Goal: Navigation & Orientation: Find specific page/section

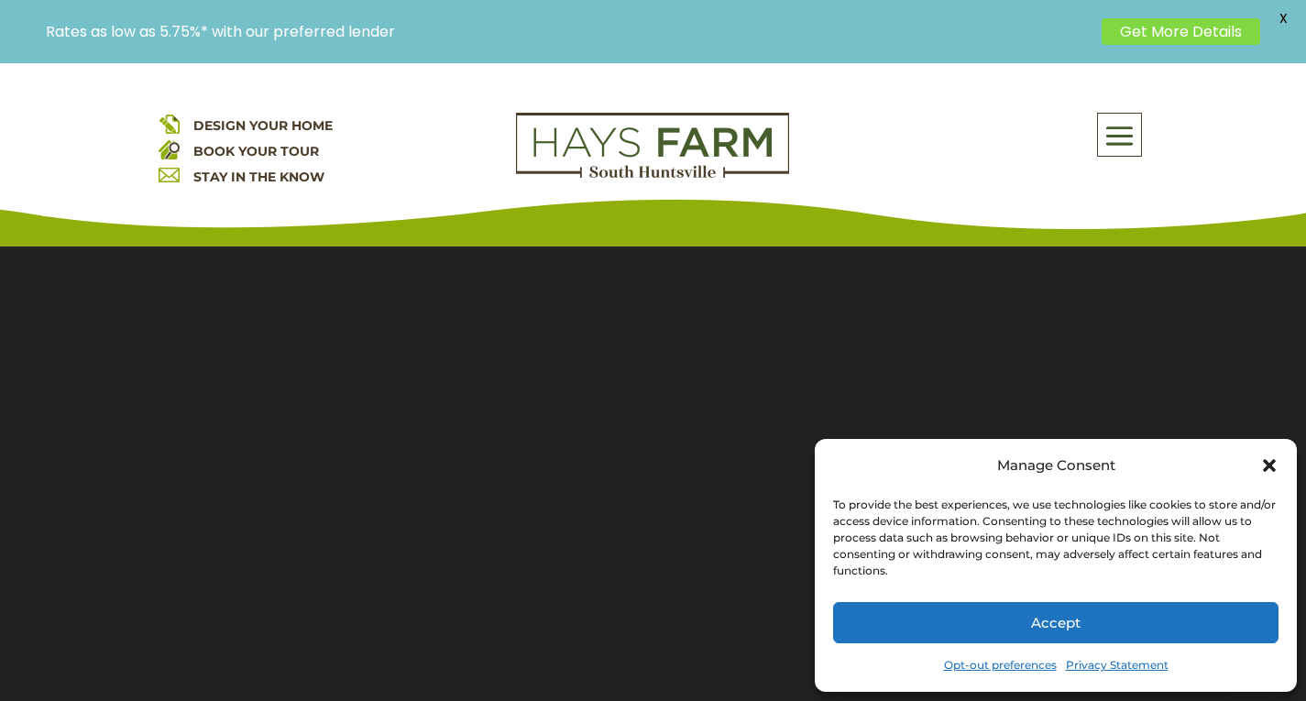
click at [1283, 18] on span "X" at bounding box center [1282, 18] width 27 height 27
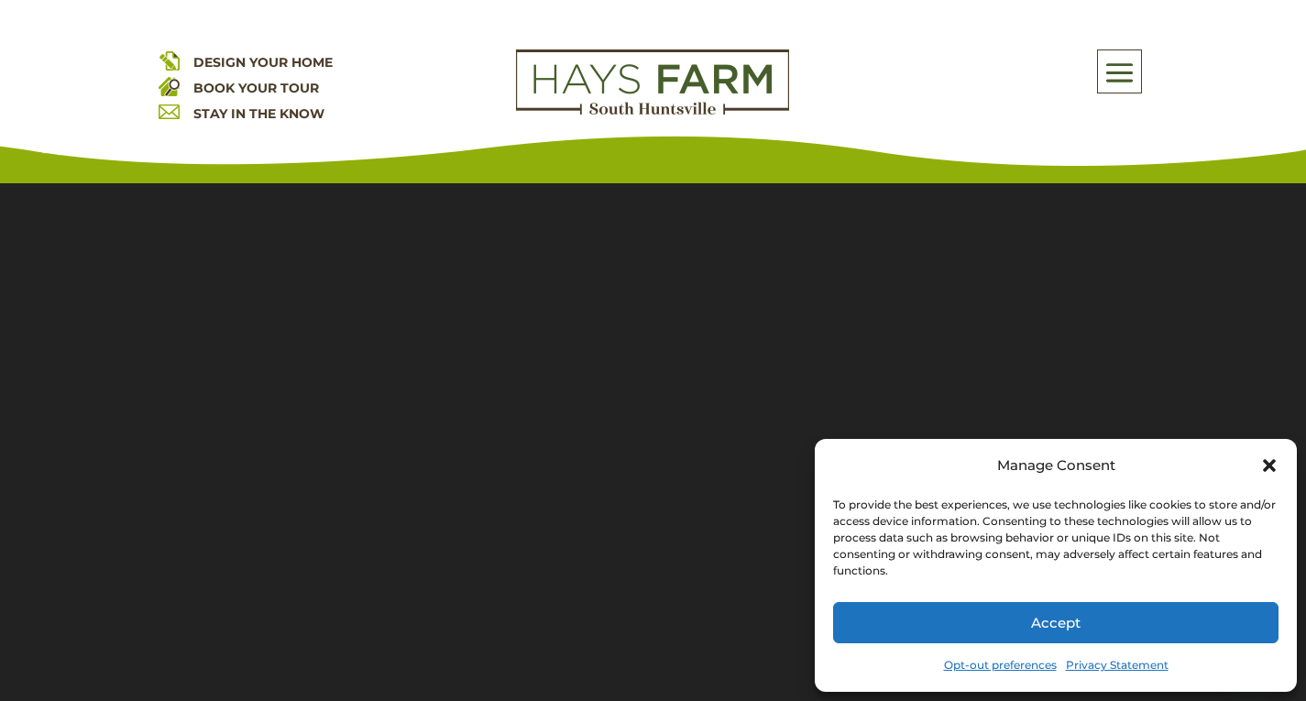
click at [944, 622] on button "Accept" at bounding box center [1055, 622] width 445 height 41
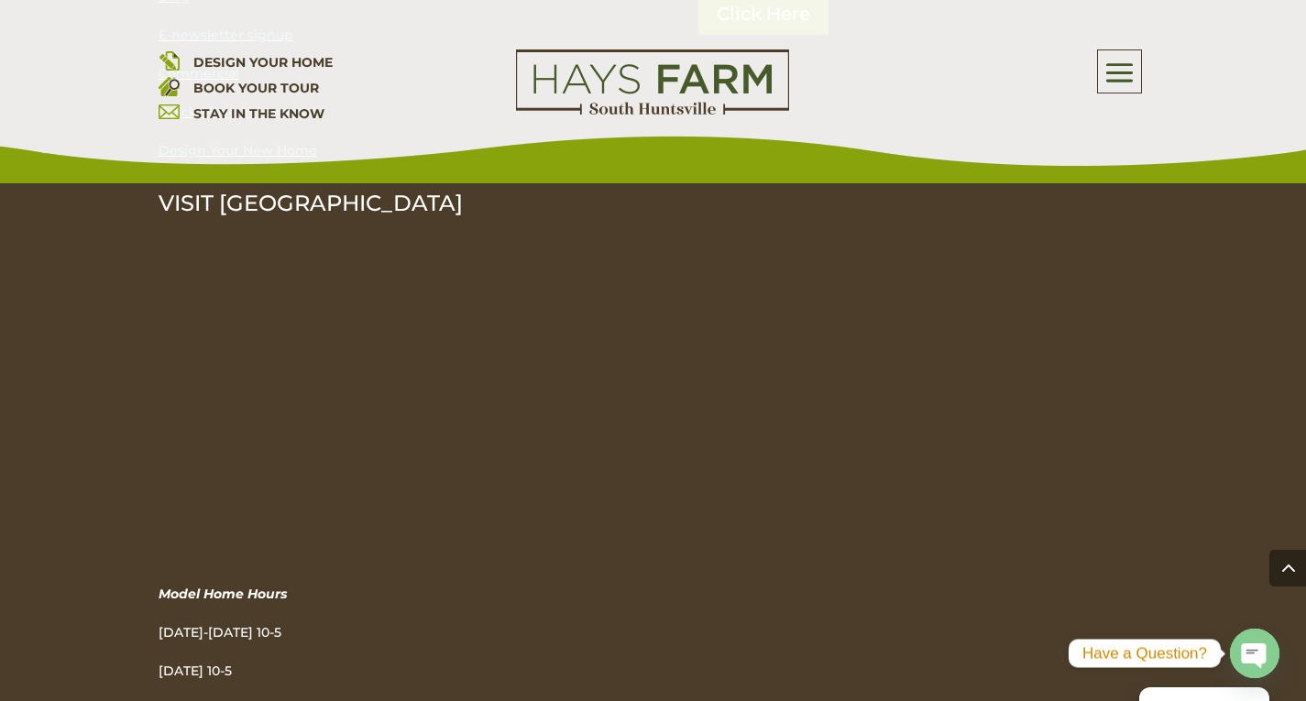
scroll to position [6314, 0]
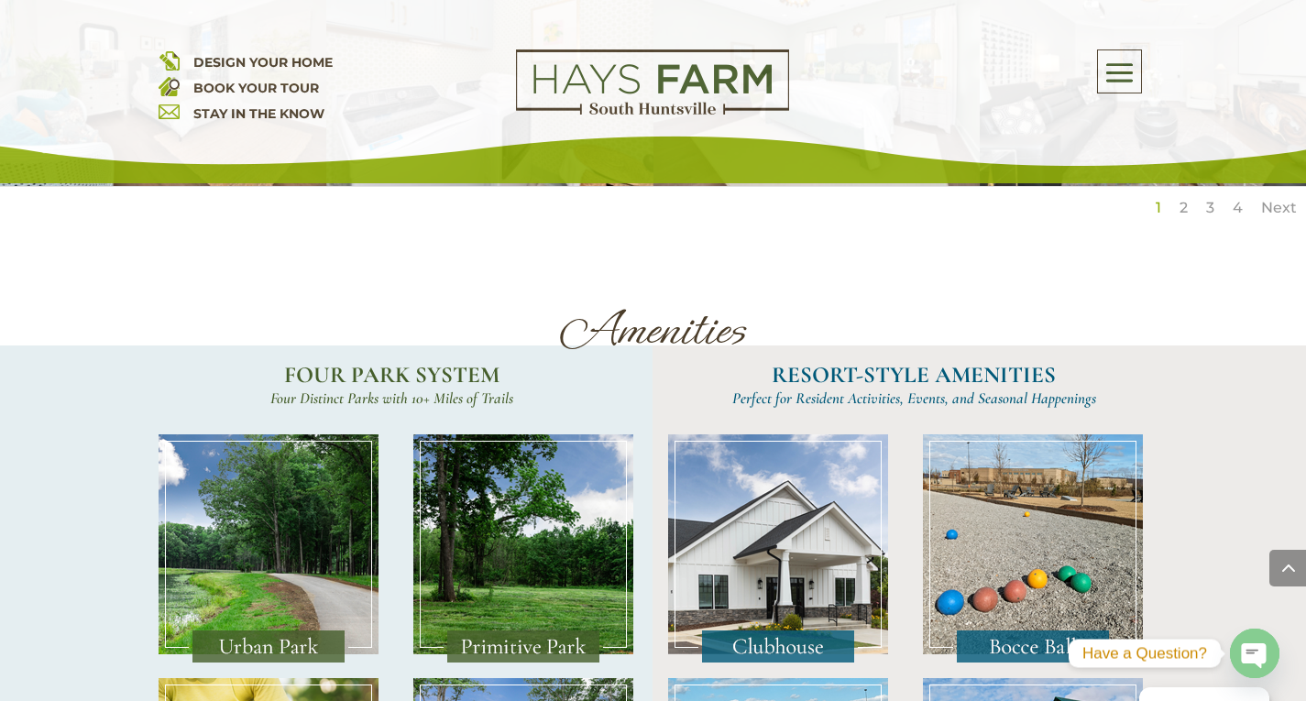
scroll to position [3443, 0]
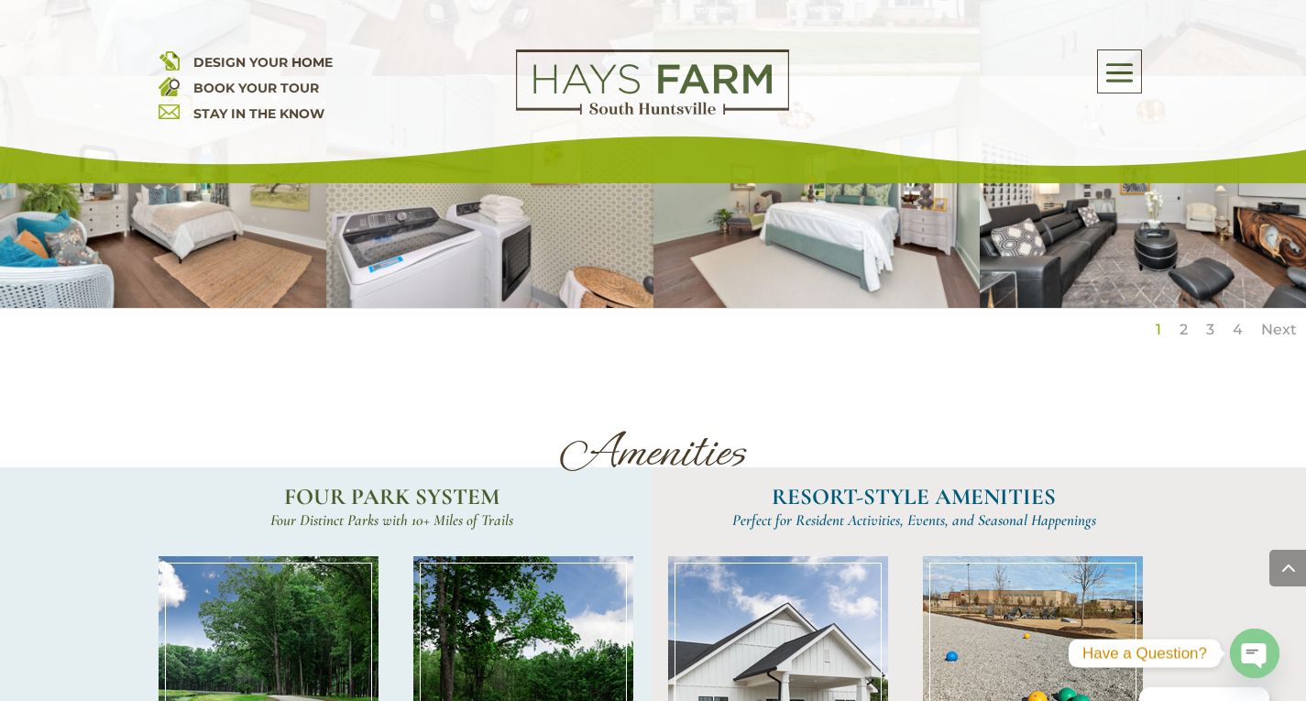
click at [964, 424] on h1 "Amenities" at bounding box center [654, 455] width 990 height 63
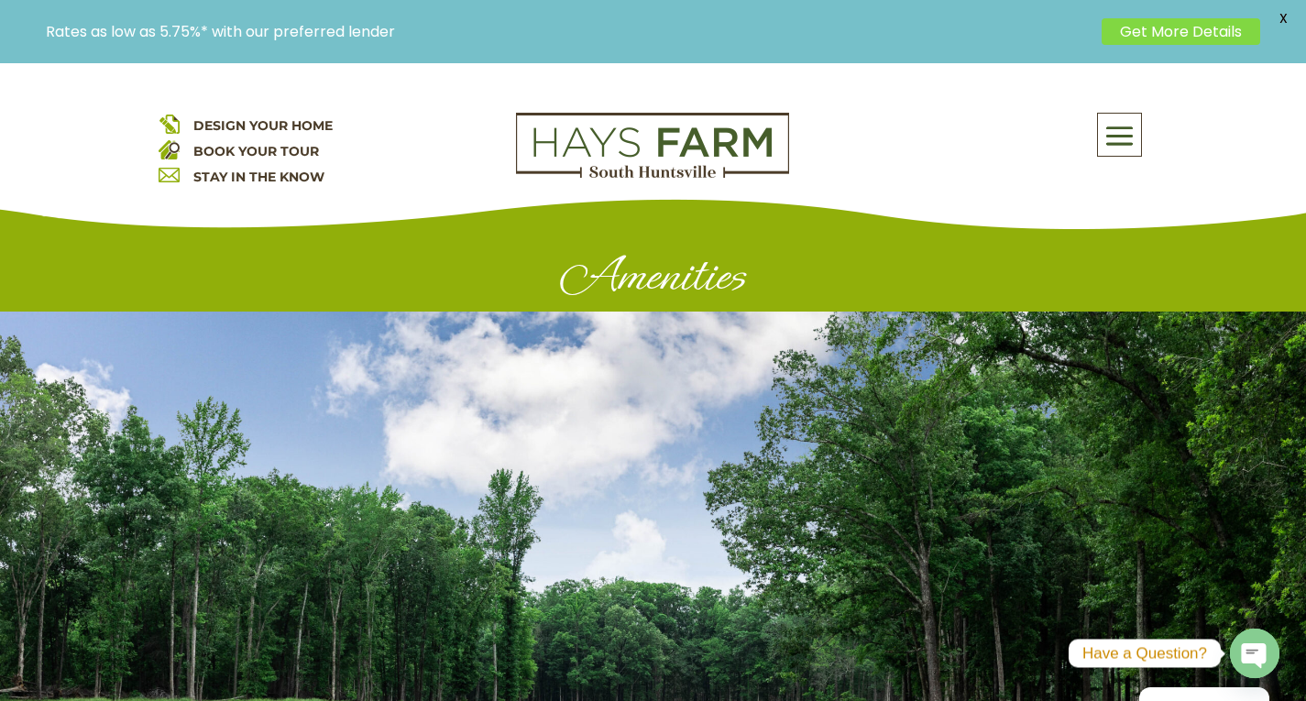
click at [1284, 11] on span "X" at bounding box center [1282, 18] width 27 height 27
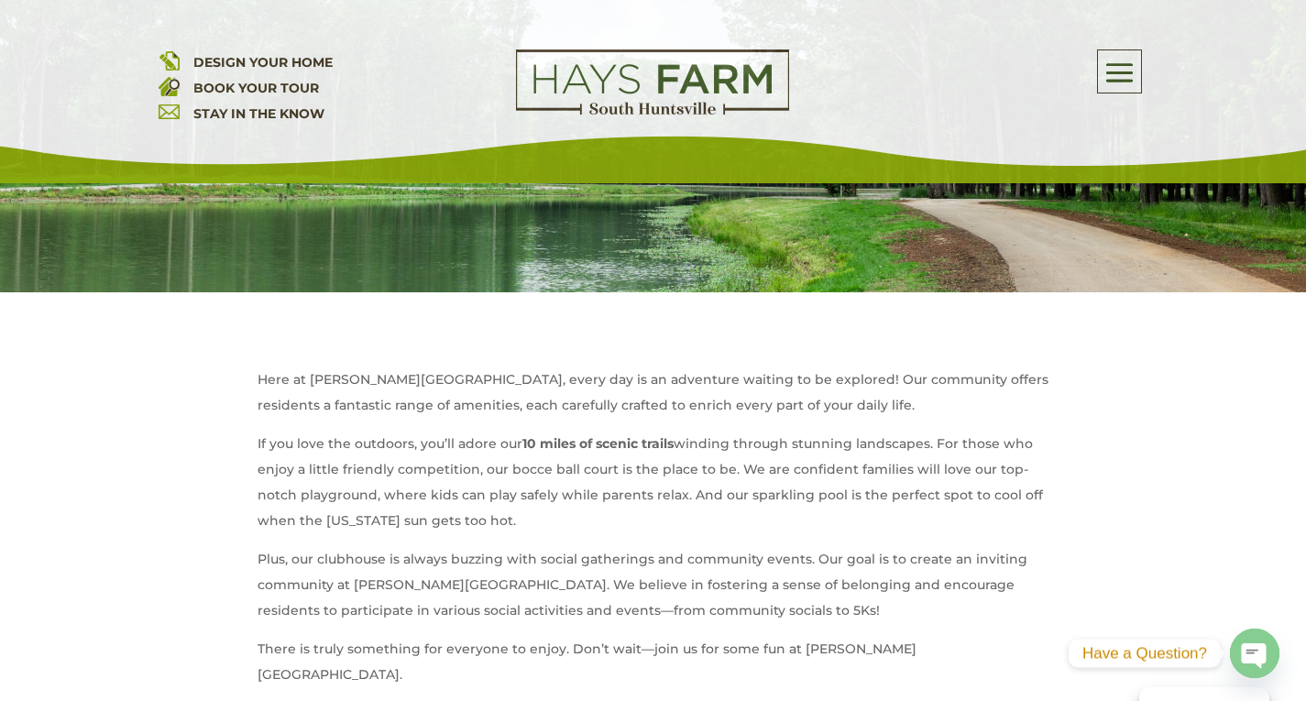
scroll to position [489, 0]
